Goal: Check status: Check status

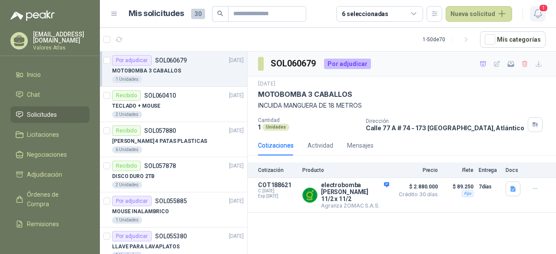
click at [534, 18] on icon "button" at bounding box center [537, 13] width 11 height 11
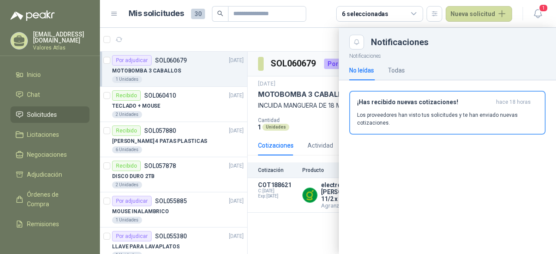
click at [265, 66] on div at bounding box center [328, 141] width 456 height 226
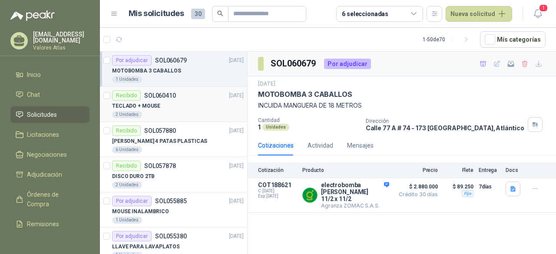
click at [184, 93] on div "Recibido SOL060410 [DATE]" at bounding box center [178, 95] width 132 height 10
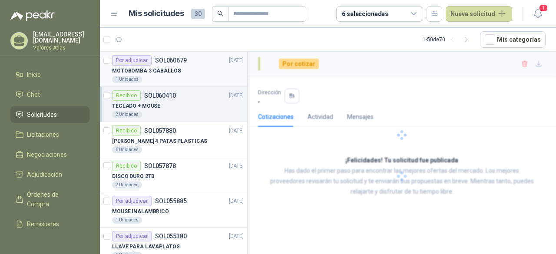
click at [202, 69] on div "MOTOBOMBA 3 CABALLOS" at bounding box center [178, 71] width 132 height 10
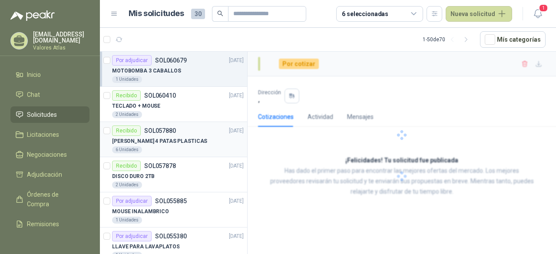
click at [197, 140] on div "[PERSON_NAME] 4 PATAS PLASTICAS" at bounding box center [178, 141] width 132 height 10
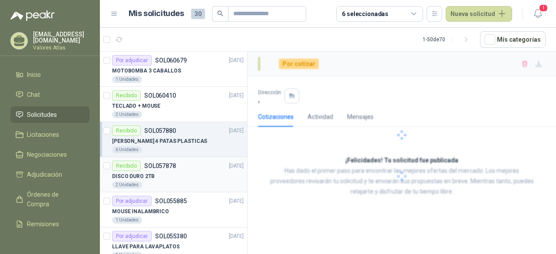
click at [180, 175] on div "DISCO DURO 2TB" at bounding box center [178, 176] width 132 height 10
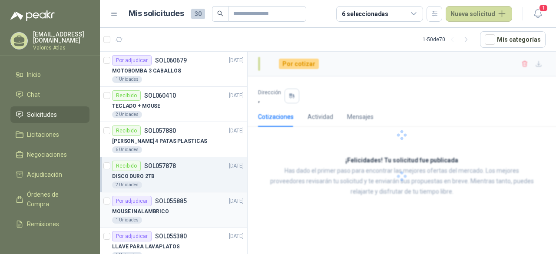
click at [191, 206] on div "MOUSE INALAMBRICO" at bounding box center [178, 211] width 132 height 10
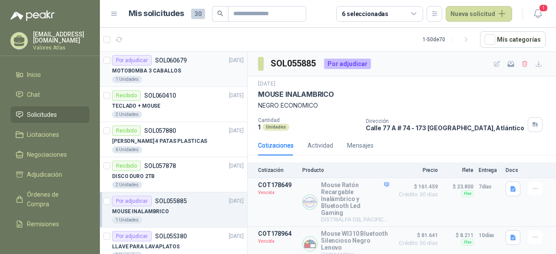
click at [190, 74] on div "MOTOBOMBA 3 CABALLOS" at bounding box center [178, 71] width 132 height 10
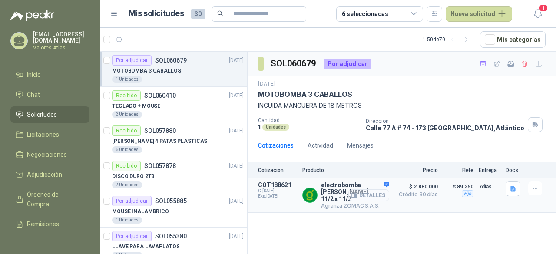
click at [365, 191] on button "Detalles" at bounding box center [368, 195] width 41 height 12
click at [367, 192] on button "Detalles" at bounding box center [368, 195] width 41 height 12
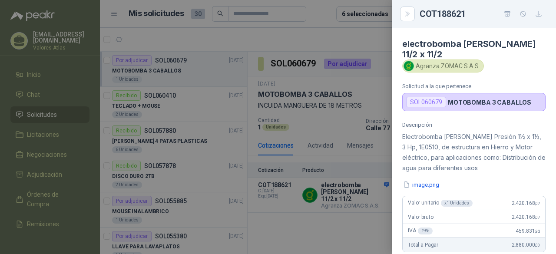
click at [433, 180] on button "image.png" at bounding box center [421, 184] width 38 height 9
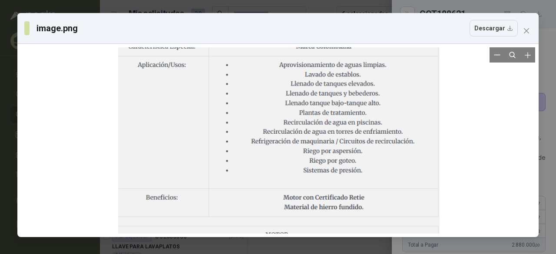
drag, startPoint x: 312, startPoint y: 119, endPoint x: 313, endPoint y: 186, distance: 67.3
click at [313, 186] on div at bounding box center [278, 169] width 321 height 335
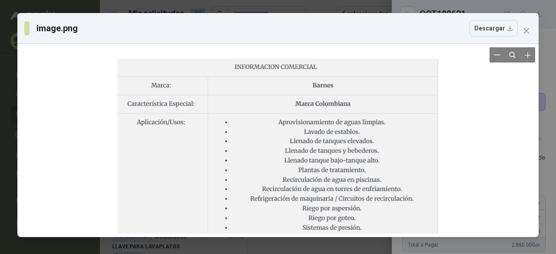
drag, startPoint x: 349, startPoint y: 141, endPoint x: 349, endPoint y: 164, distance: 23.0
click at [349, 164] on div at bounding box center [277, 226] width 321 height 335
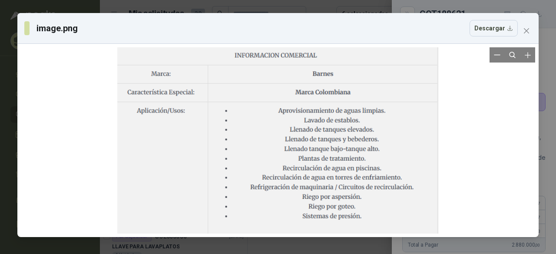
drag, startPoint x: 360, startPoint y: 156, endPoint x: 357, endPoint y: 125, distance: 31.4
click at [357, 125] on div at bounding box center [277, 214] width 321 height 335
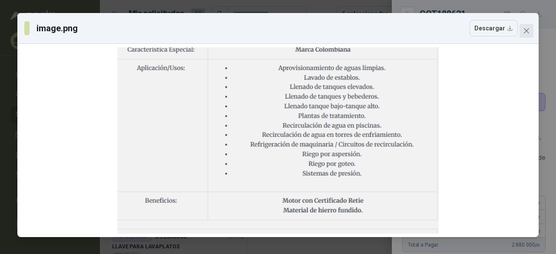
click at [529, 32] on icon "close" at bounding box center [526, 30] width 7 height 7
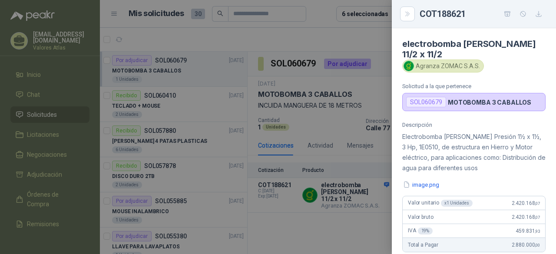
click at [353, 52] on div at bounding box center [278, 127] width 556 height 254
